Goal: Information Seeking & Learning: Learn about a topic

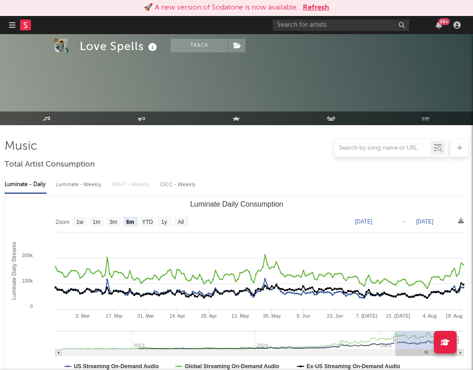
select select "6m"
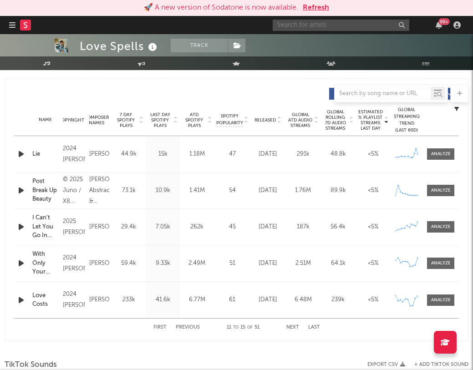
click at [300, 25] on input "text" at bounding box center [340, 25] width 136 height 11
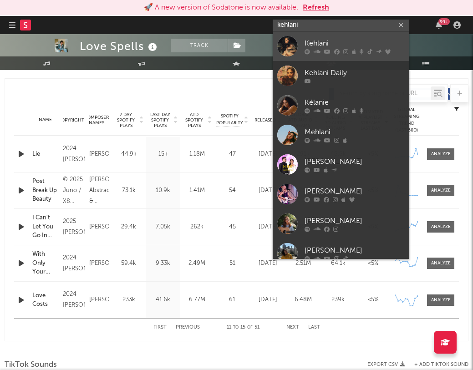
type input "kehlani"
click at [307, 45] on div "Kehlani" at bounding box center [354, 43] width 100 height 11
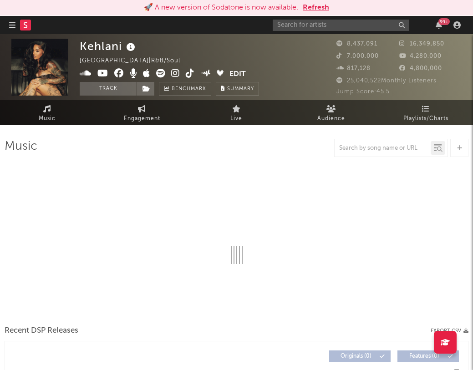
click at [316, 5] on button "Refresh" at bounding box center [315, 7] width 26 height 11
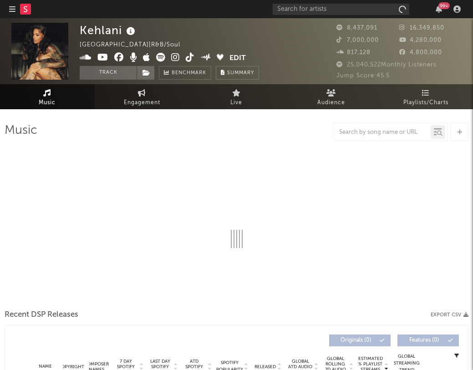
select select "6m"
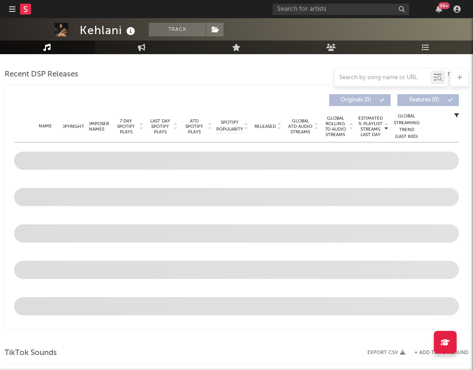
scroll to position [309, 0]
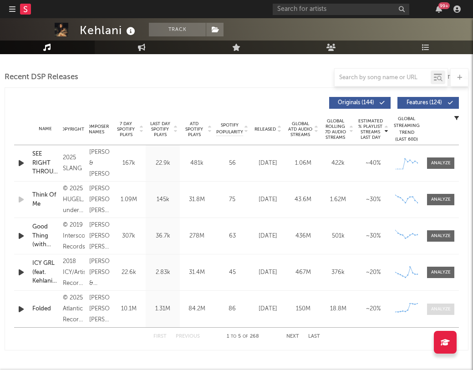
click at [442, 313] on span at bounding box center [440, 308] width 27 height 11
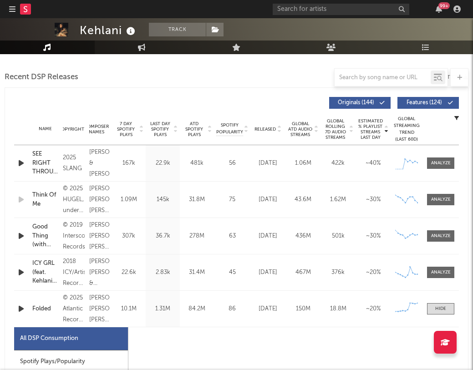
select select "1w"
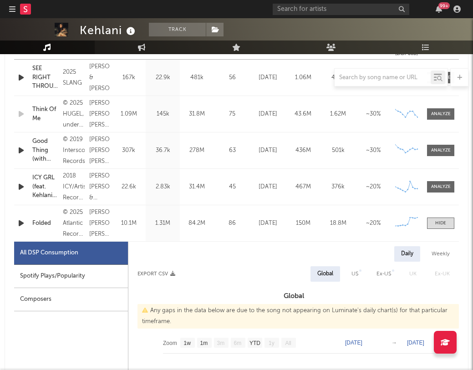
scroll to position [409, 0]
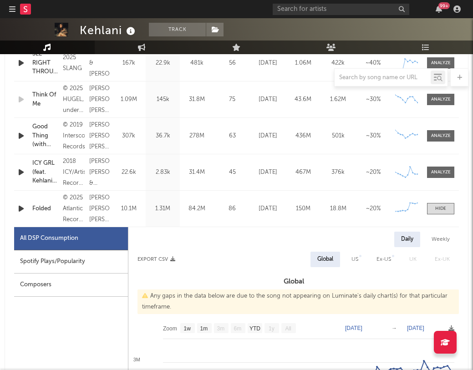
click at [84, 261] on div "Spotify Plays/Popularity" at bounding box center [71, 261] width 114 height 23
select select "1w"
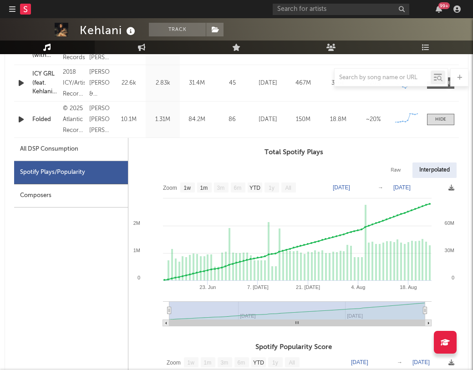
scroll to position [520, 0]
